Goal: Task Accomplishment & Management: Use online tool/utility

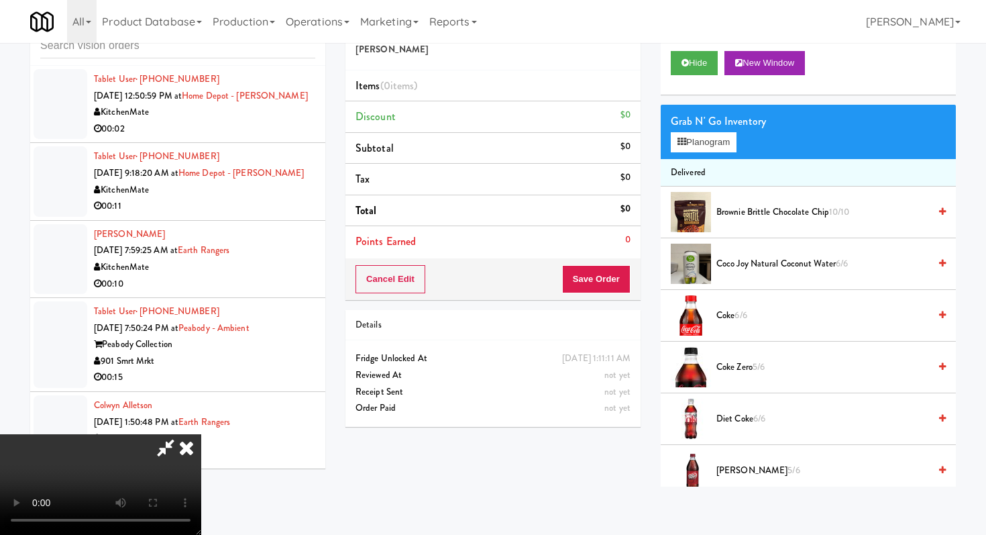
scroll to position [13636, 0]
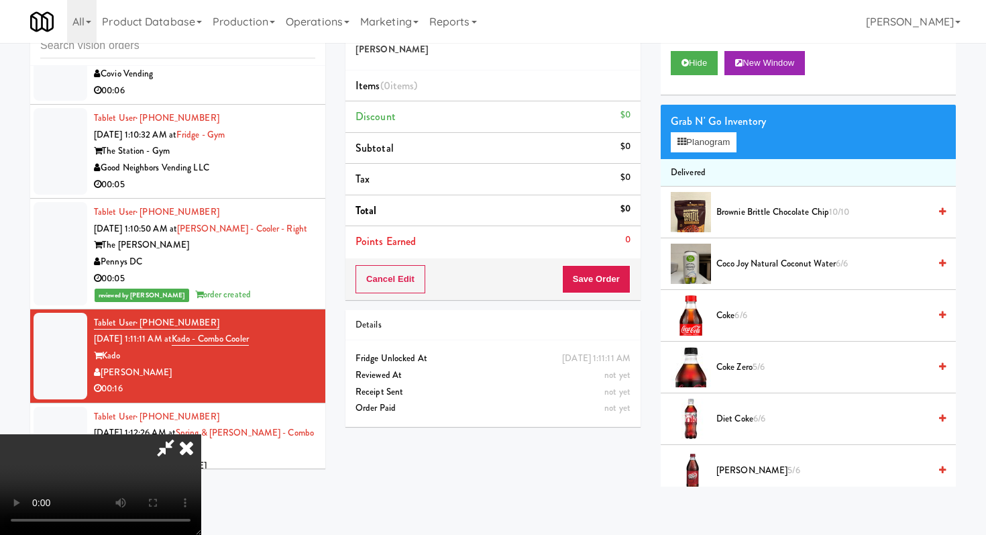
click at [201, 434] on icon at bounding box center [187, 447] width 30 height 27
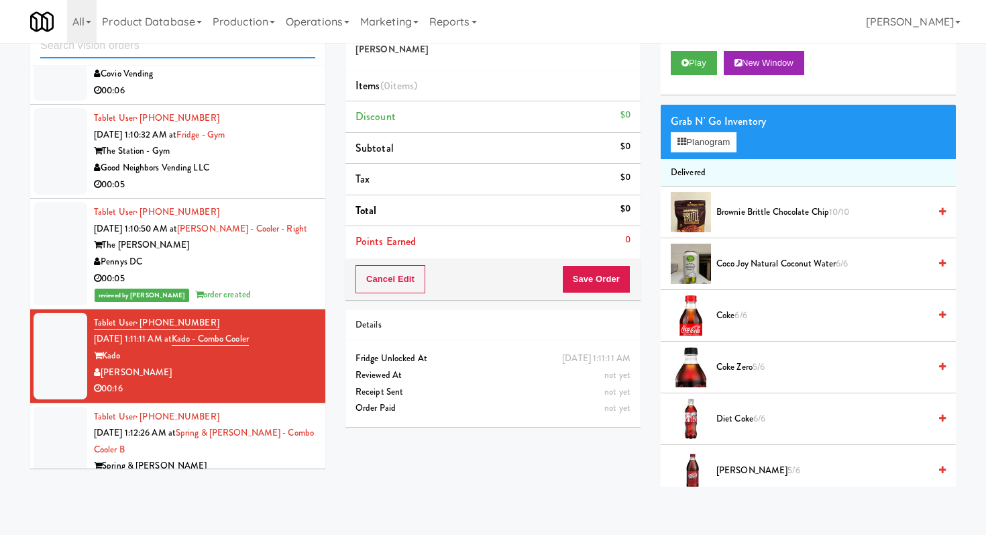
click at [233, 45] on input "text" at bounding box center [177, 46] width 275 height 25
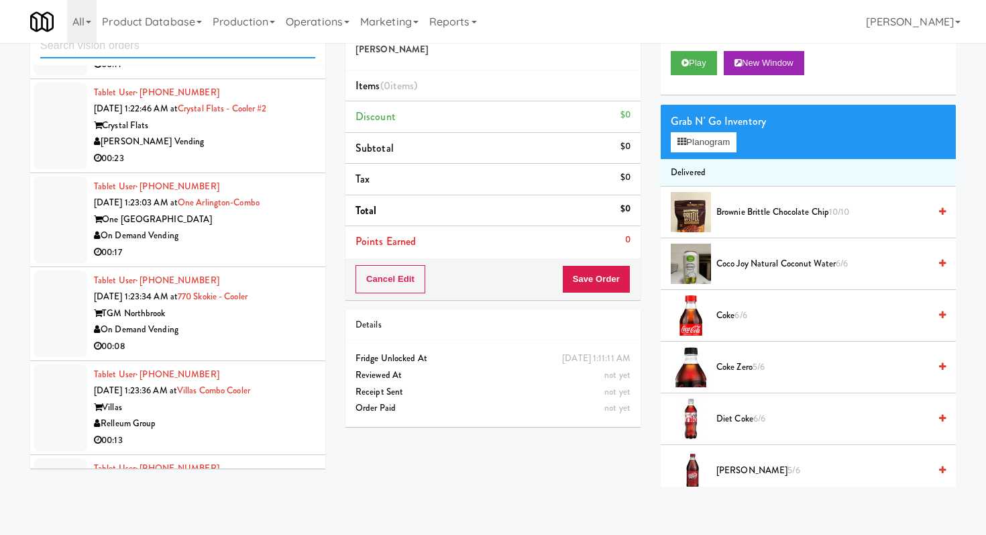
scroll to position [2048, 0]
click at [262, 250] on div "00:17" at bounding box center [204, 251] width 221 height 17
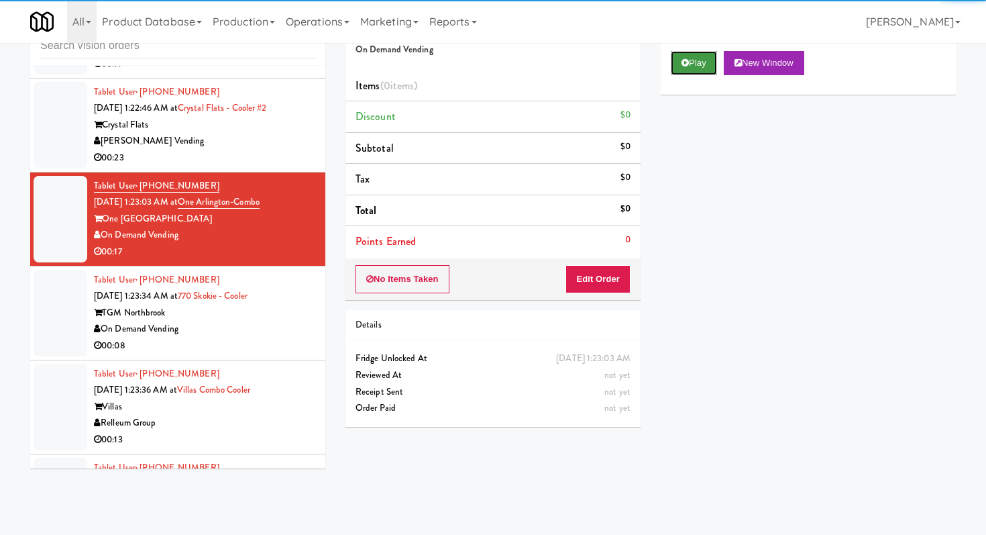
click at [677, 62] on button "Play" at bounding box center [694, 63] width 46 height 24
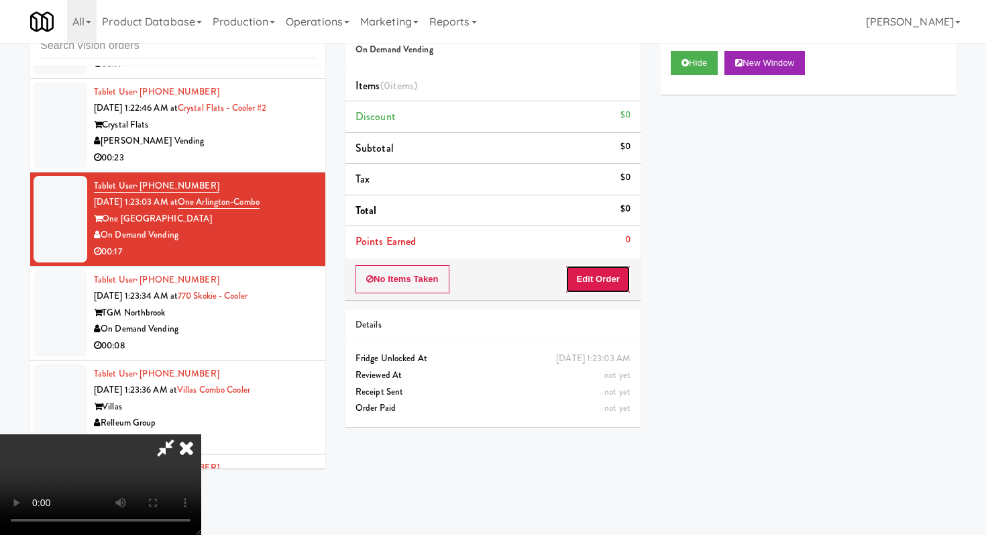
click at [594, 291] on button "Edit Order" at bounding box center [597, 279] width 65 height 28
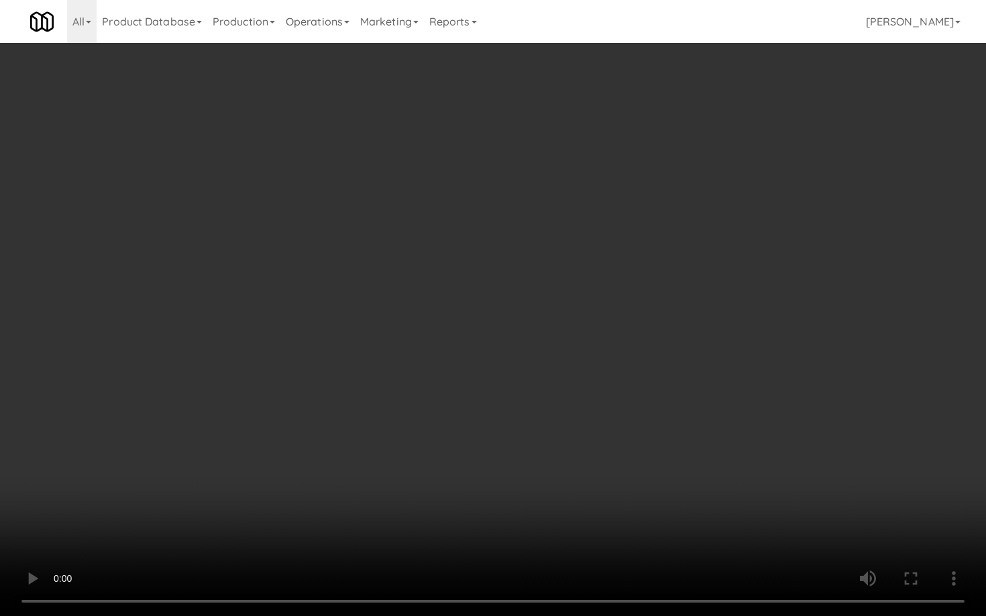
click at [485, 361] on video at bounding box center [493, 308] width 986 height 616
click at [426, 531] on video at bounding box center [493, 308] width 986 height 616
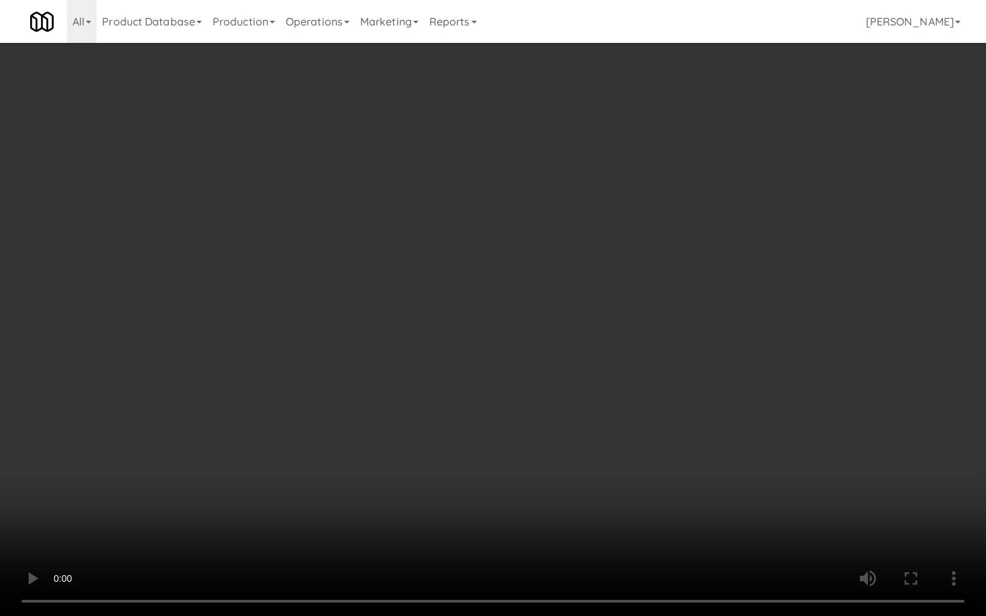
click at [426, 531] on video at bounding box center [493, 308] width 986 height 616
click at [425, 490] on video at bounding box center [493, 308] width 986 height 616
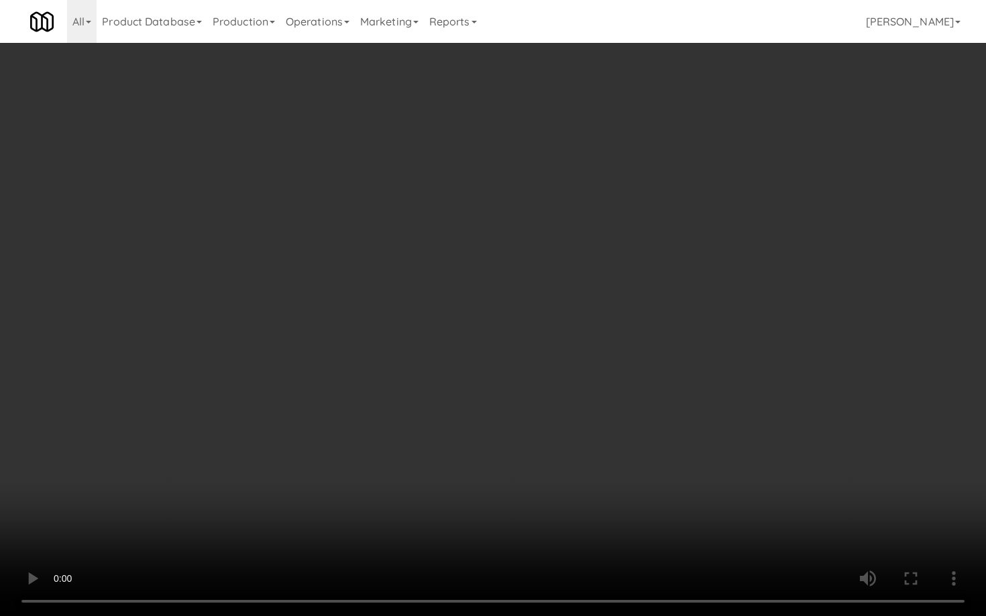
click at [425, 490] on video at bounding box center [493, 308] width 986 height 616
click at [496, 502] on video at bounding box center [493, 308] width 986 height 616
click at [717, 494] on video at bounding box center [493, 308] width 986 height 616
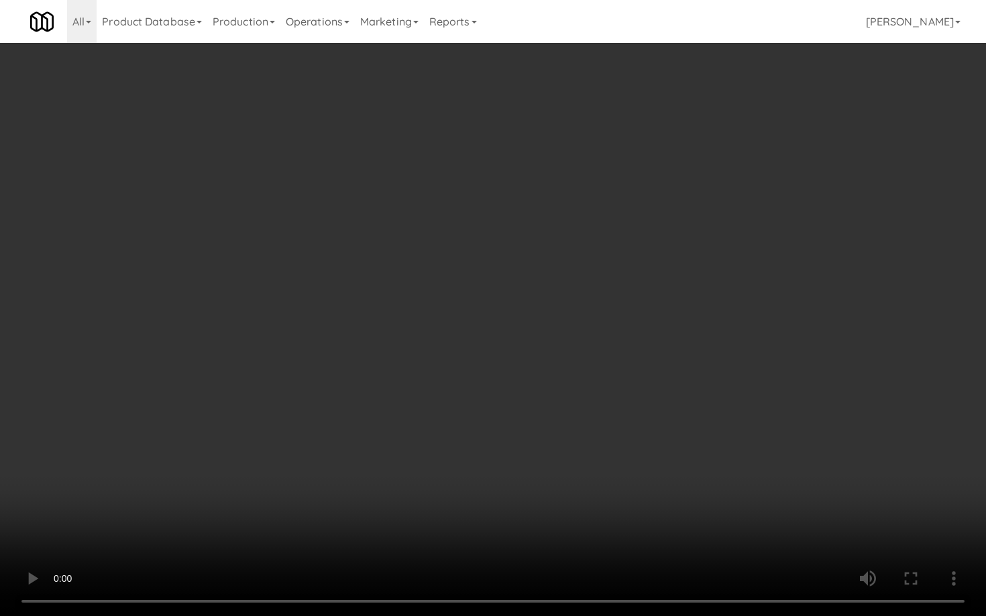
click at [851, 508] on video at bounding box center [493, 308] width 986 height 616
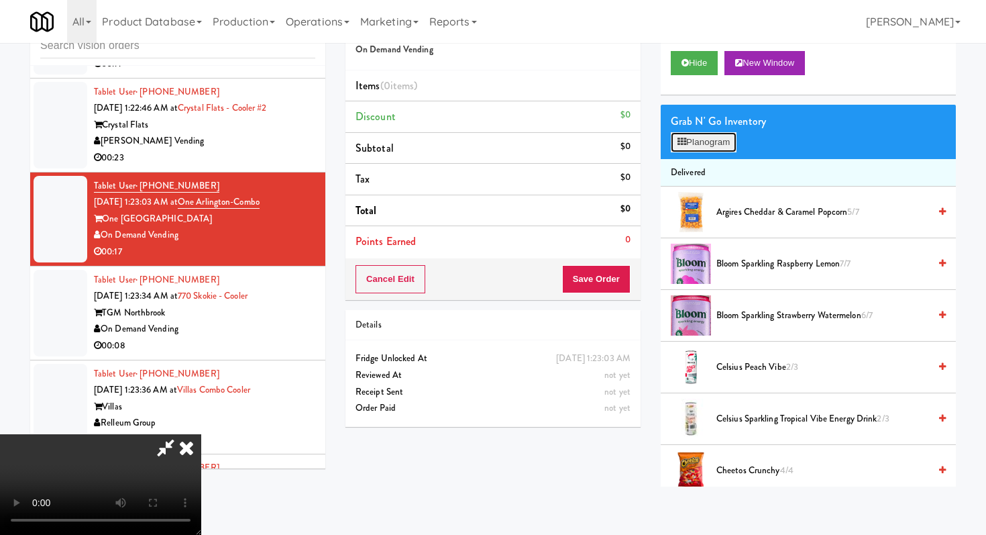
click at [712, 142] on button "Planogram" at bounding box center [704, 142] width 66 height 20
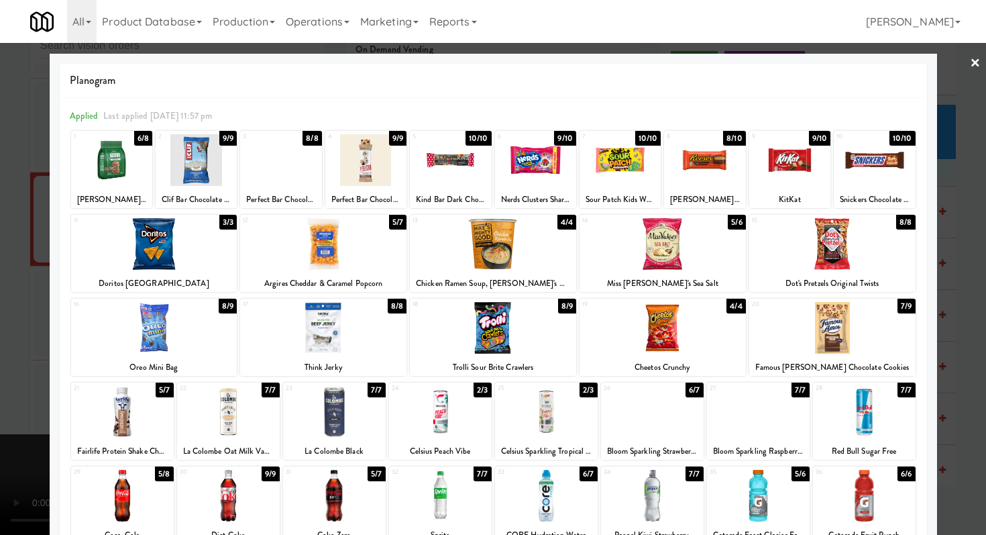
click at [792, 259] on div at bounding box center [832, 244] width 166 height 52
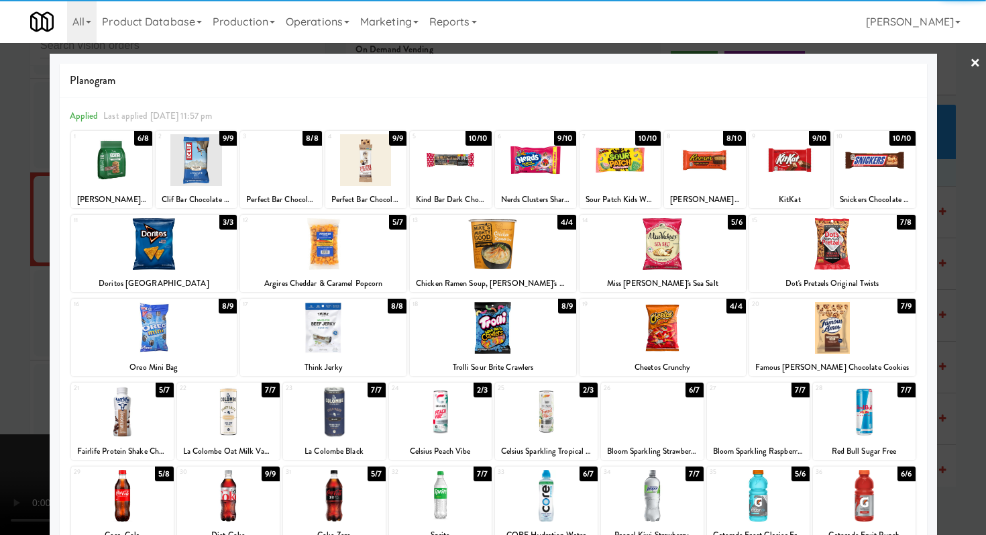
click at [347, 353] on div at bounding box center [323, 328] width 166 height 52
click at [0, 377] on div at bounding box center [493, 267] width 986 height 535
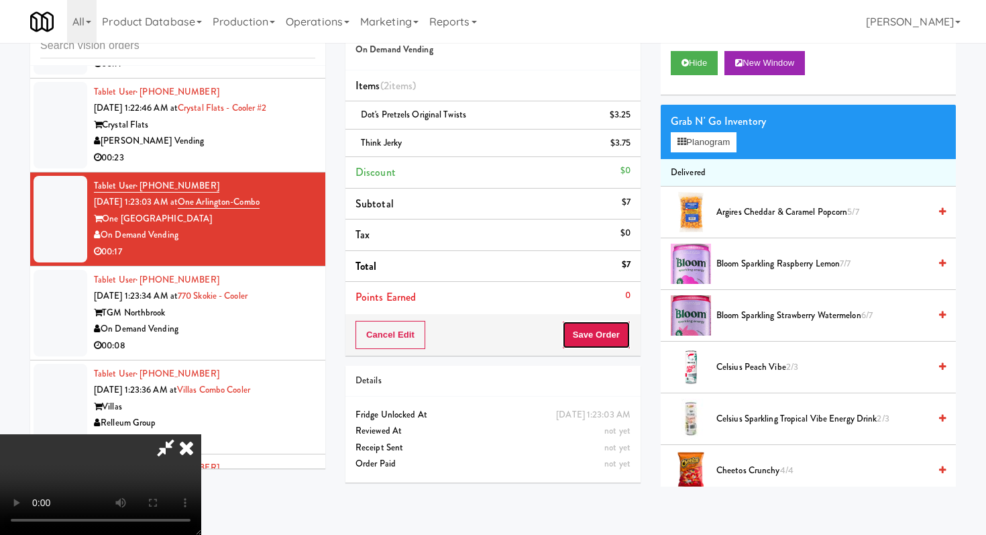
click at [613, 341] on button "Save Order" at bounding box center [596, 335] width 68 height 28
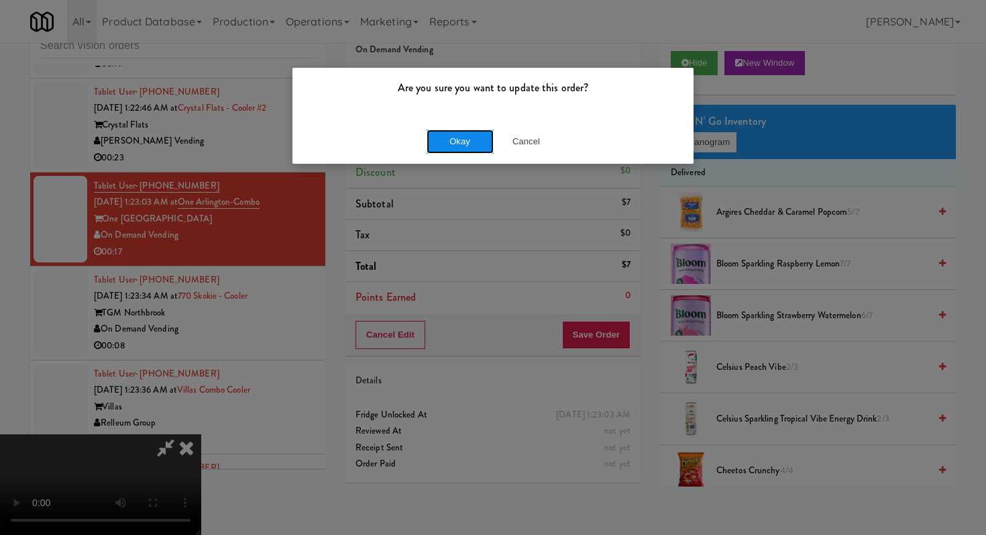
click at [467, 136] on button "Okay" at bounding box center [460, 141] width 67 height 24
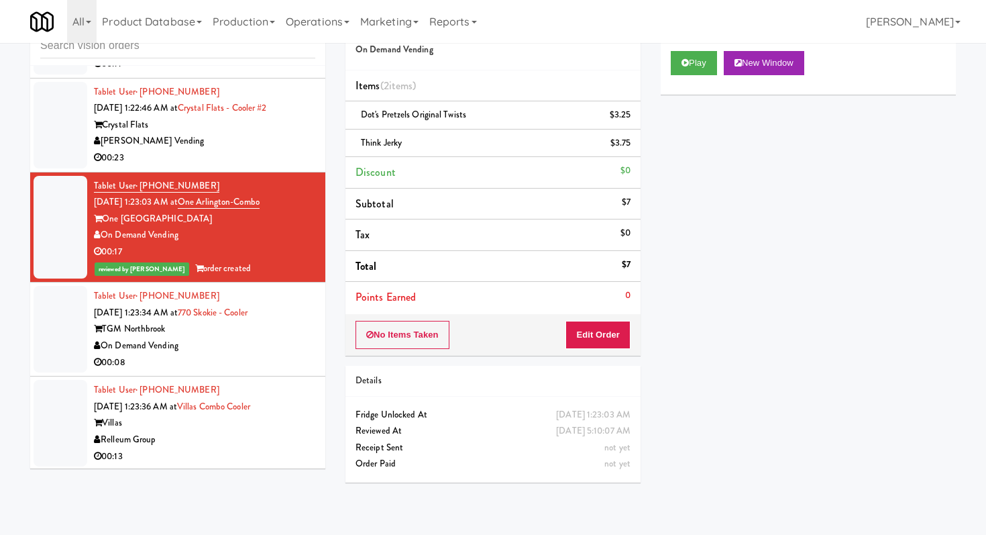
click at [271, 360] on div "00:08" at bounding box center [204, 362] width 221 height 17
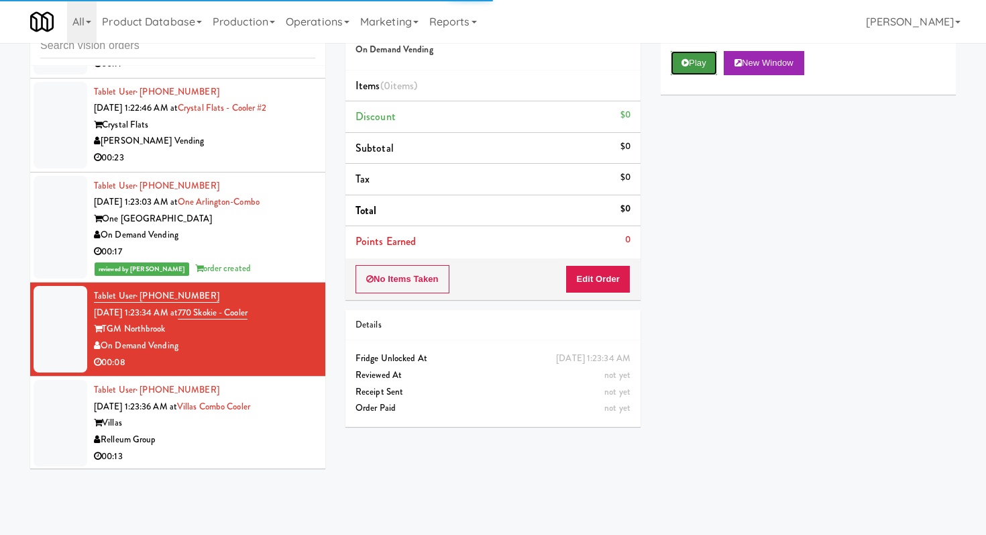
click at [707, 73] on button "Play" at bounding box center [694, 63] width 46 height 24
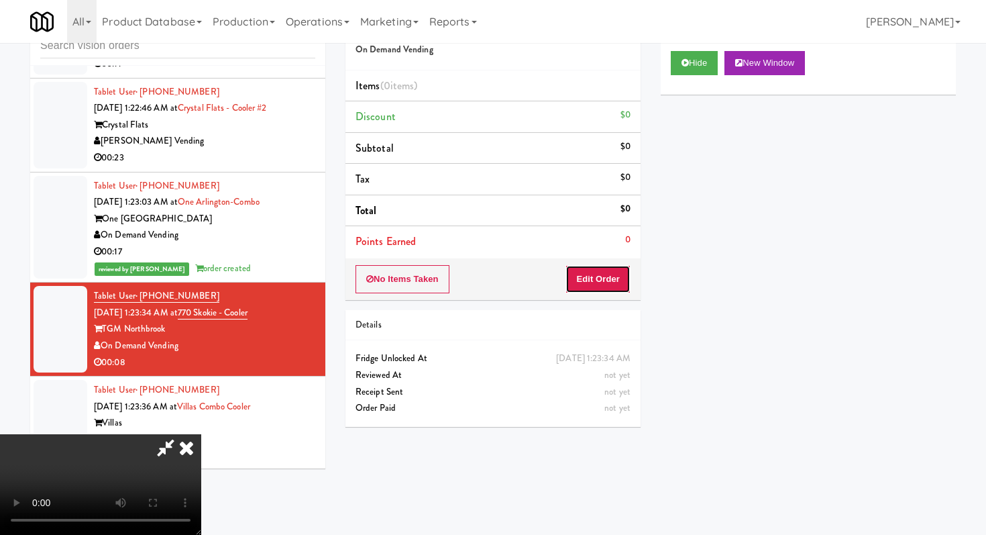
click at [629, 273] on button "Edit Order" at bounding box center [597, 279] width 65 height 28
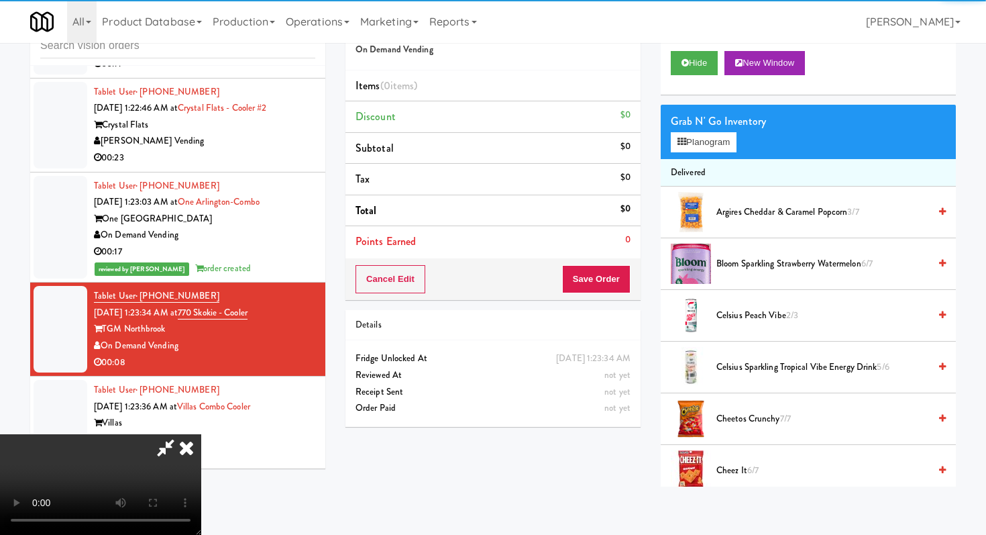
click at [201, 471] on video at bounding box center [100, 484] width 201 height 101
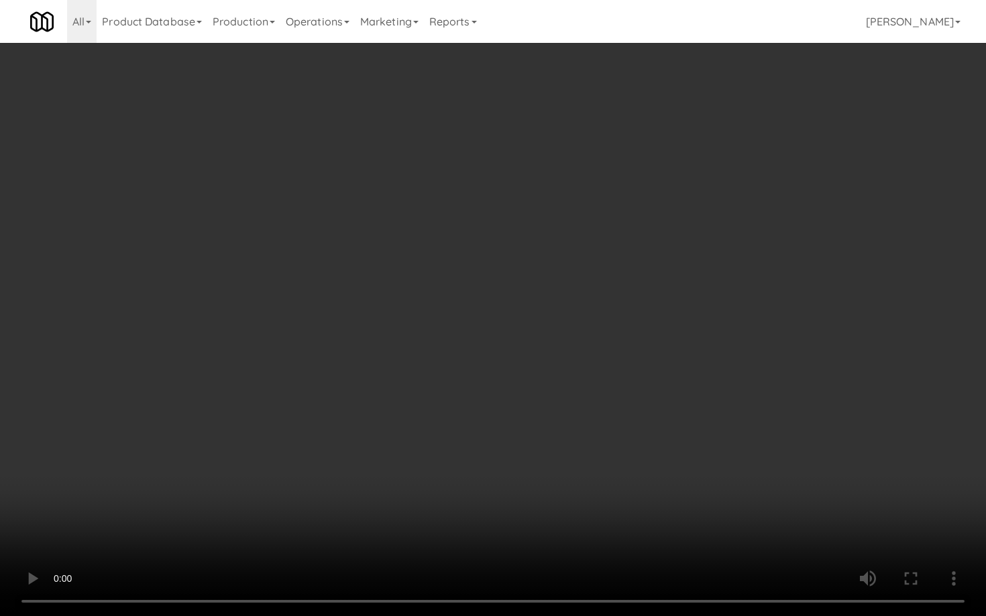
click at [526, 377] on video at bounding box center [493, 308] width 986 height 616
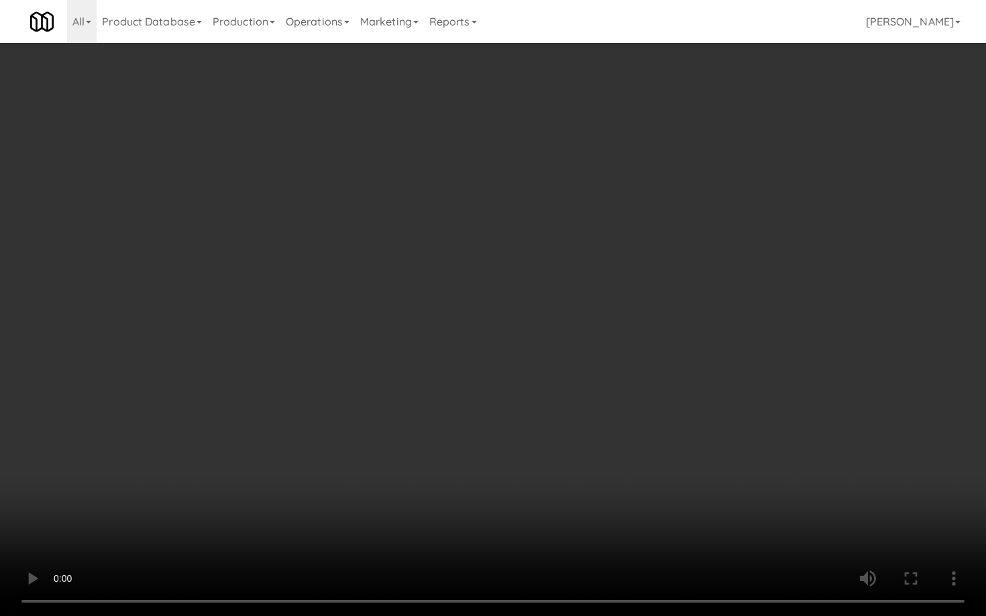
click at [526, 377] on video at bounding box center [493, 308] width 986 height 616
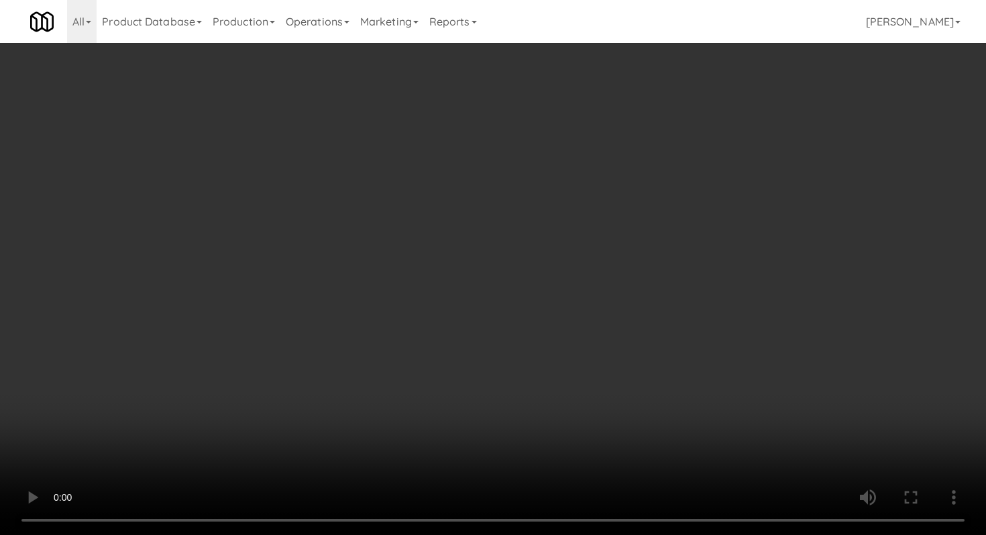
scroll to position [473, 0]
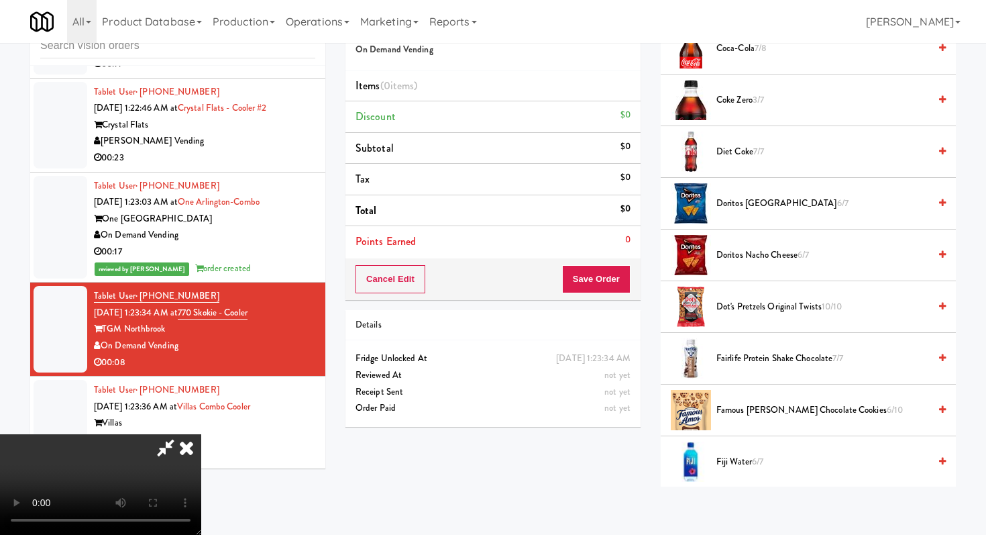
click at [773, 415] on span "Famous [PERSON_NAME] Chocolate Cookies 6/10" at bounding box center [822, 410] width 213 height 17
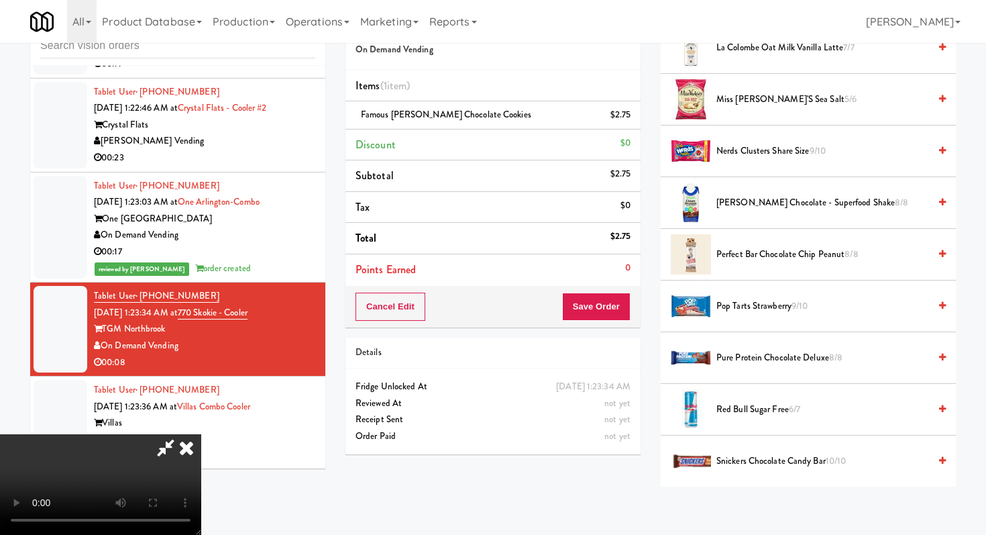
scroll to position [1147, 0]
click at [764, 465] on span "Snickers Chocolate Candy Bar 10/10" at bounding box center [822, 459] width 213 height 17
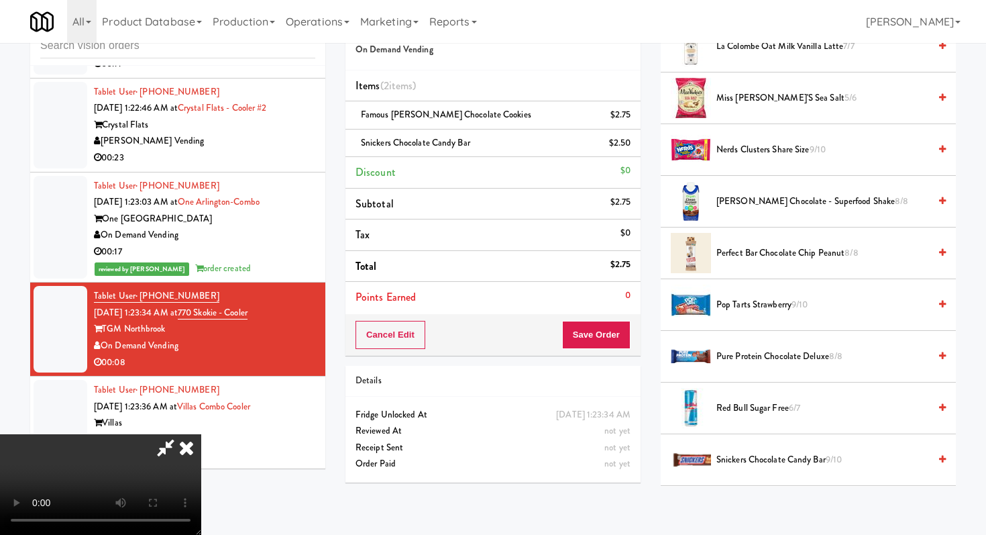
click at [764, 465] on span "Snickers Chocolate Candy Bar 9/10" at bounding box center [822, 459] width 213 height 17
click at [604, 341] on button "Save Order" at bounding box center [596, 335] width 68 height 28
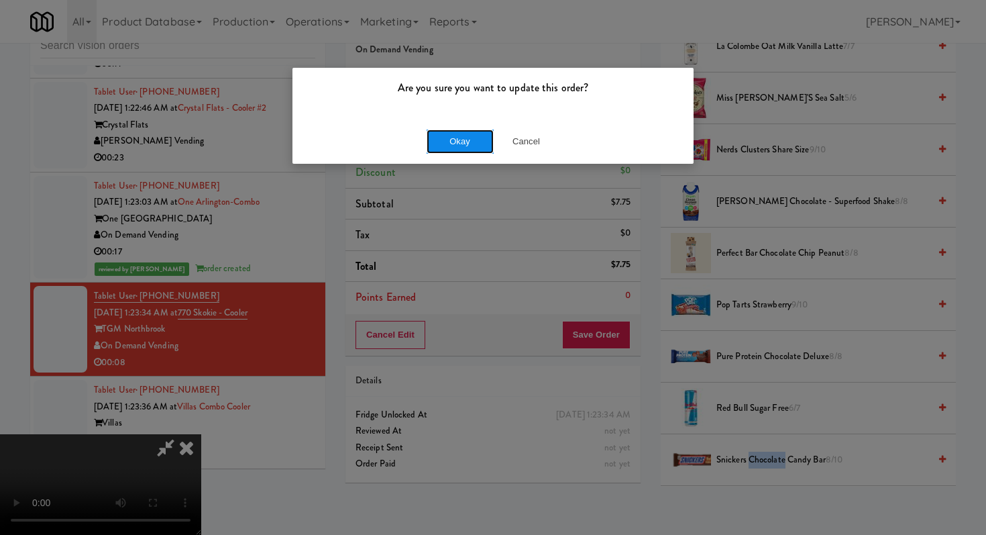
click at [469, 135] on button "Okay" at bounding box center [460, 141] width 67 height 24
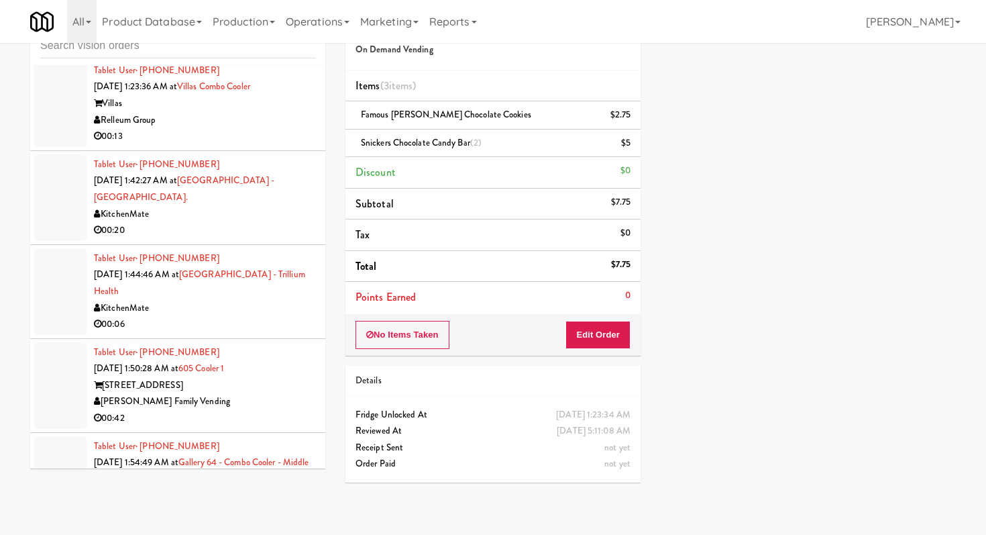
scroll to position [2386, 0]
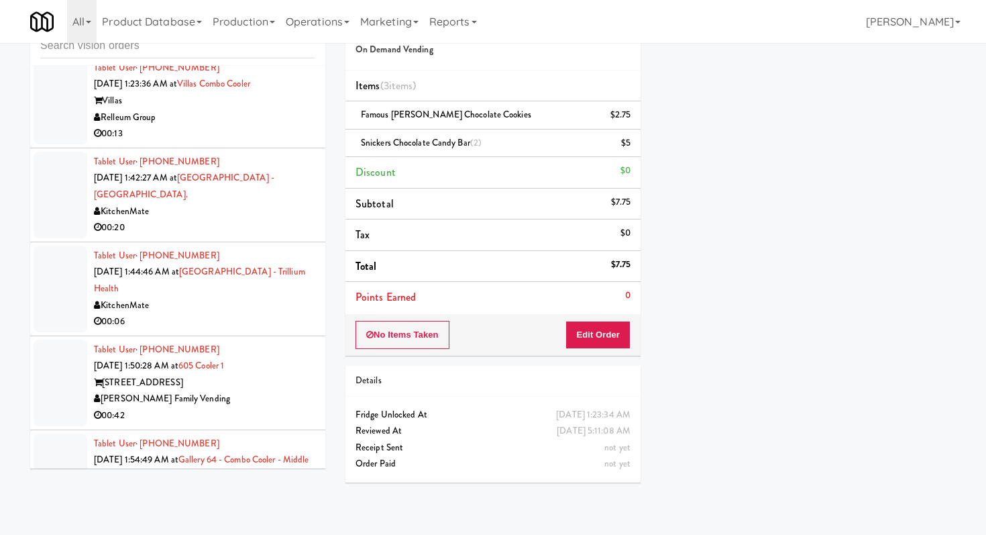
click at [256, 144] on li "Tablet User · (720) 862-6462 [DATE] 1:23:36 AM at [GEOGRAPHIC_DATA] Relleum Gro…" at bounding box center [177, 101] width 295 height 94
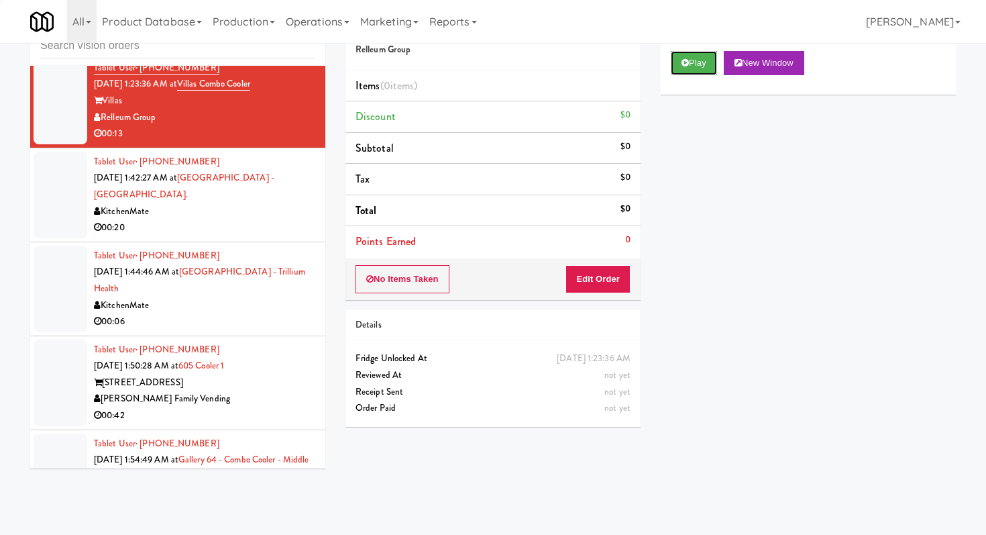
click at [697, 70] on button "Play" at bounding box center [694, 63] width 46 height 24
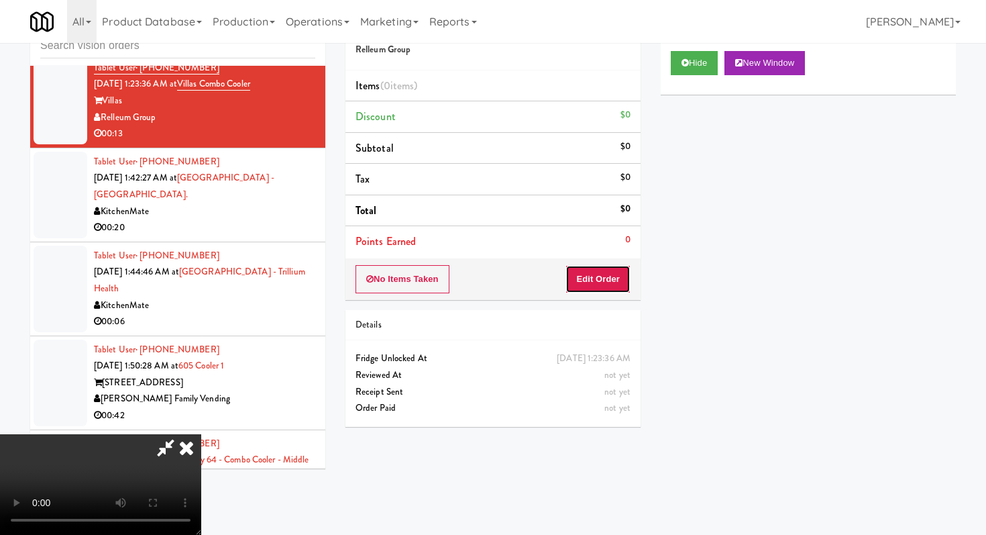
click at [613, 289] on button "Edit Order" at bounding box center [597, 279] width 65 height 28
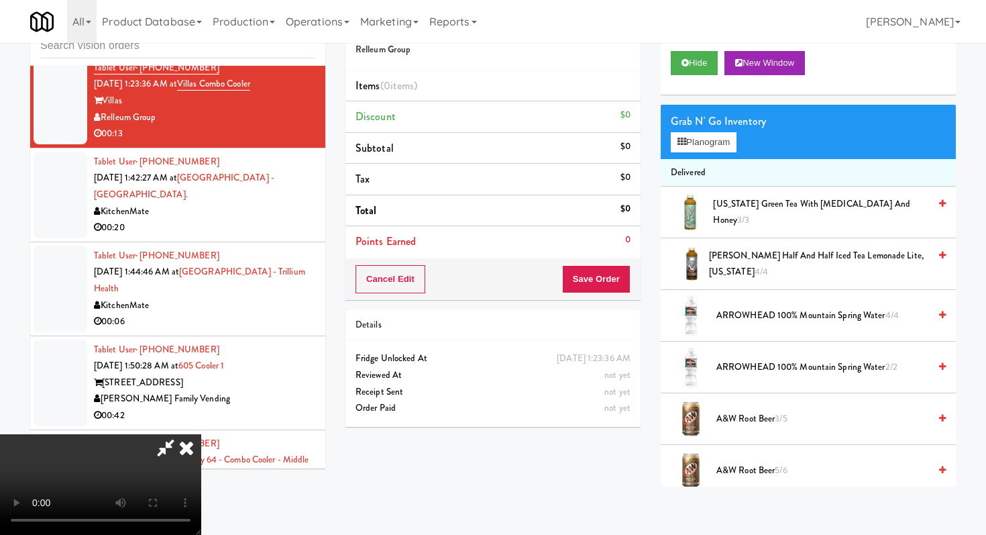
scroll to position [56, 0]
click at [201, 434] on video at bounding box center [100, 484] width 201 height 101
